Goal: Find specific page/section: Find specific page/section

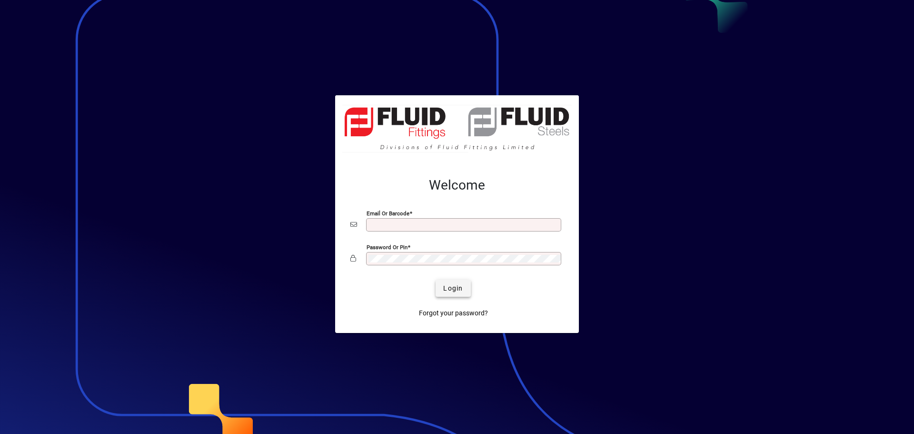
type input "**********"
click at [454, 286] on span "Login" at bounding box center [453, 288] width 20 height 10
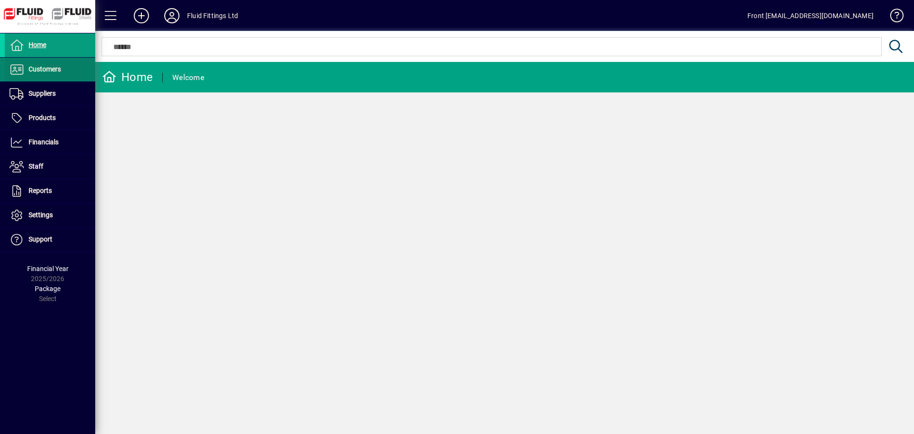
click at [47, 66] on span "Customers" at bounding box center [45, 69] width 32 height 8
